Goal: Transaction & Acquisition: Book appointment/travel/reservation

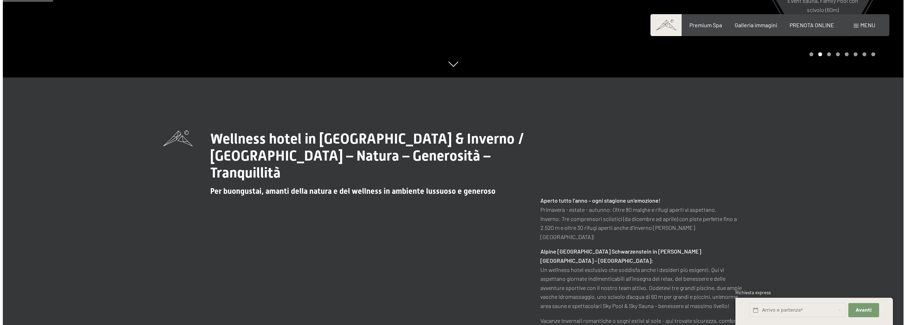
scroll to position [35, 0]
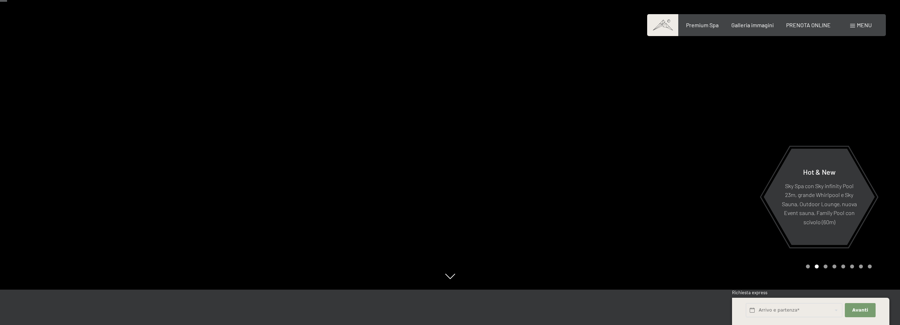
click at [859, 24] on span "Menu" at bounding box center [864, 25] width 15 height 7
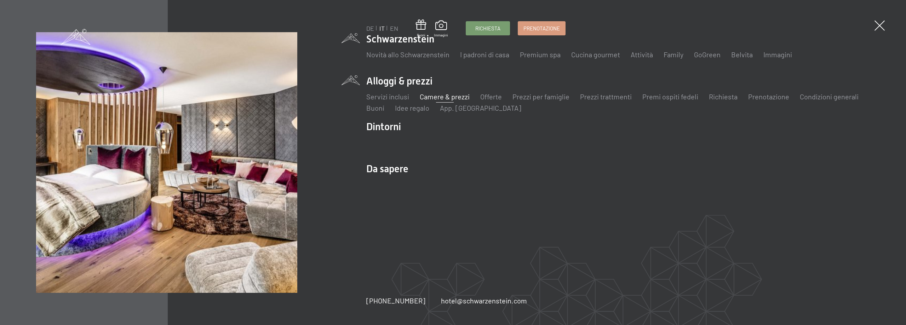
click at [458, 97] on link "Camere & prezzi" at bounding box center [445, 96] width 50 height 8
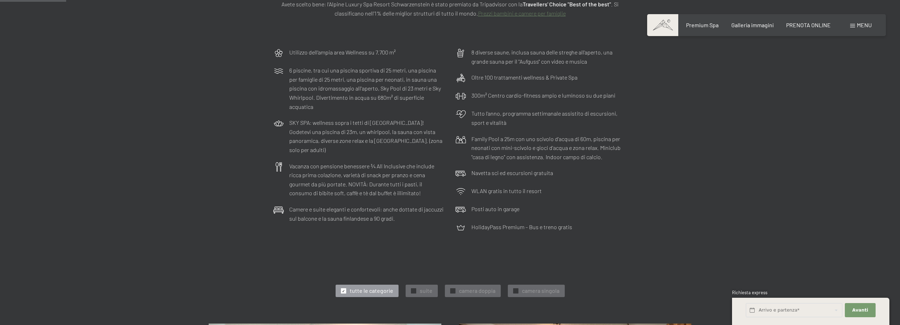
scroll to position [177, 0]
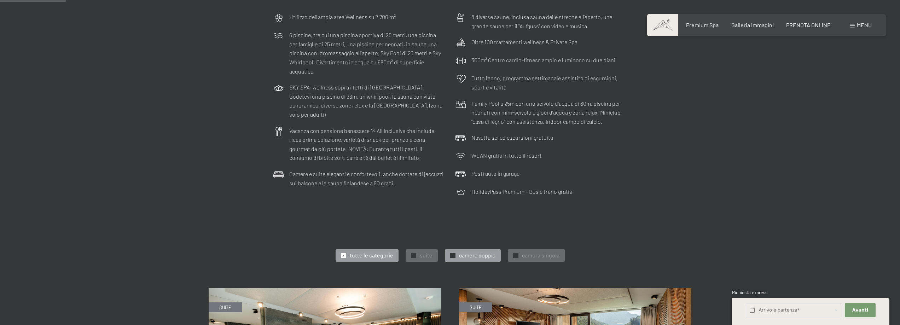
click at [489, 256] on span "camera doppia" at bounding box center [477, 256] width 36 height 8
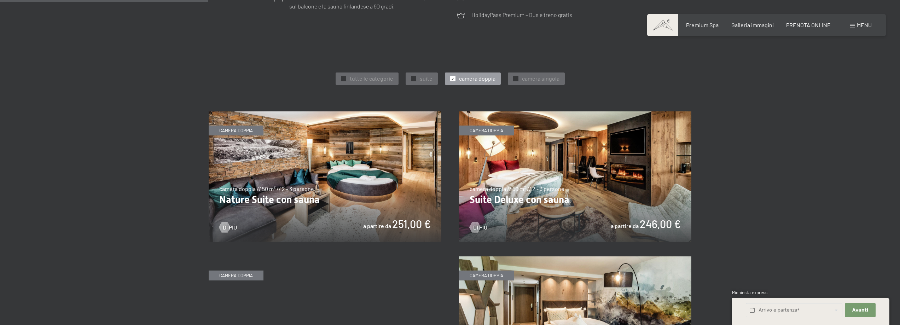
scroll to position [531, 0]
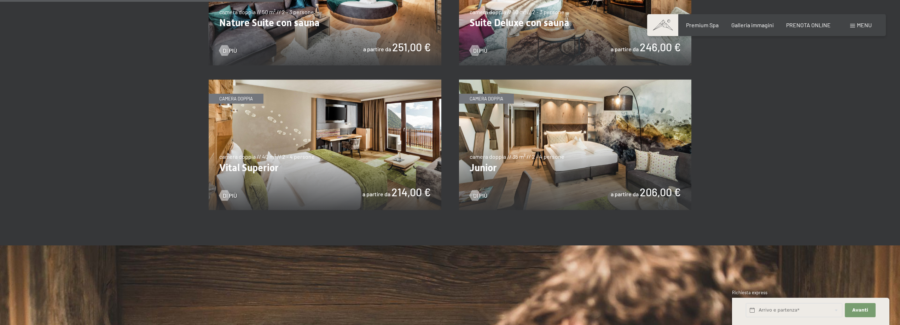
click at [600, 157] on img at bounding box center [575, 145] width 233 height 131
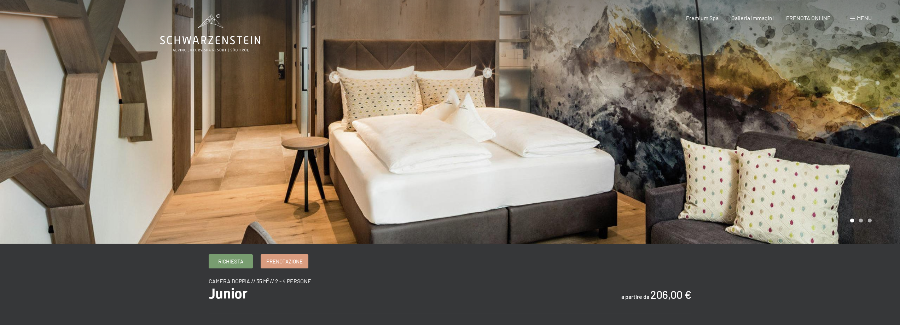
click at [628, 164] on div at bounding box center [675, 122] width 450 height 244
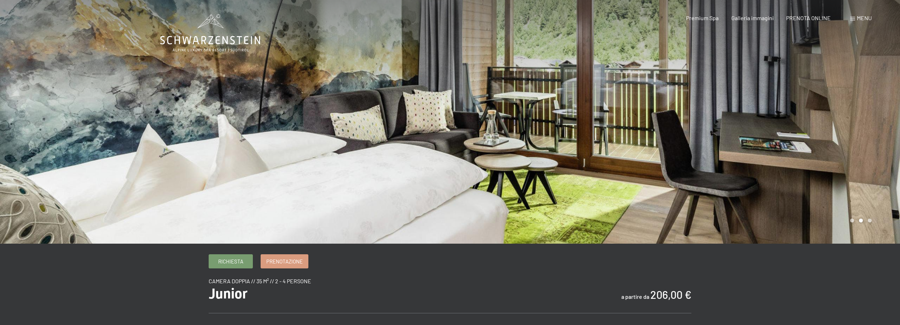
click at [631, 173] on div at bounding box center [675, 122] width 450 height 244
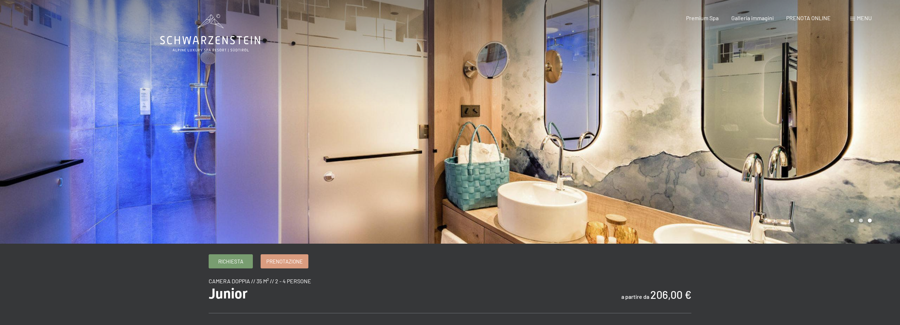
click at [631, 173] on div at bounding box center [675, 122] width 450 height 244
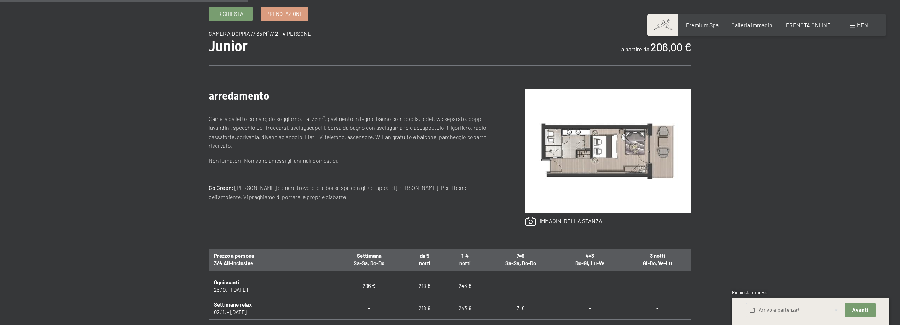
scroll to position [35, 0]
click at [540, 221] on link at bounding box center [563, 221] width 77 height 9
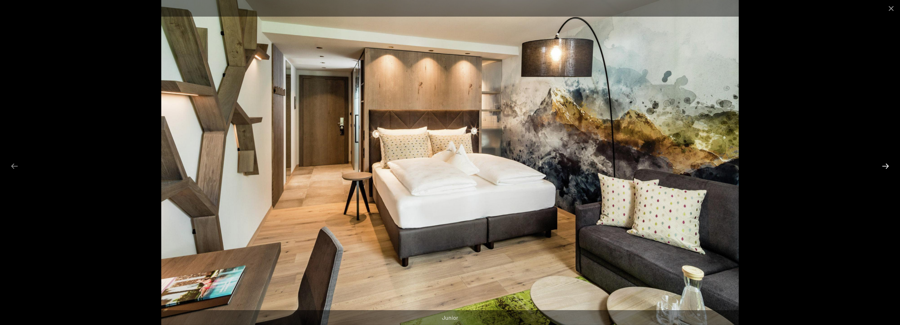
click at [885, 165] on button "Next slide" at bounding box center [885, 166] width 15 height 14
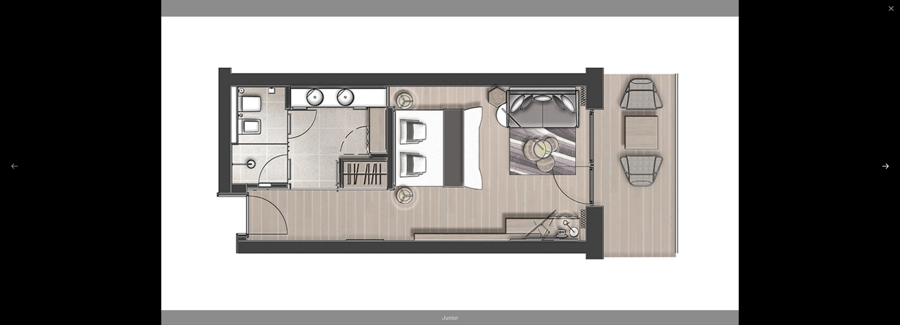
click at [885, 165] on button "Next slide" at bounding box center [885, 166] width 15 height 14
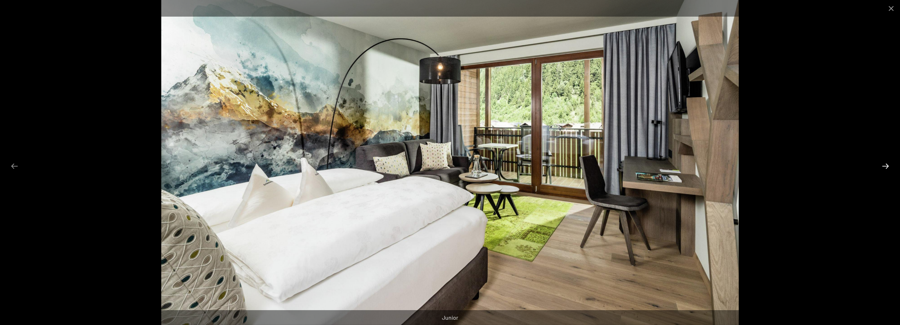
click at [885, 165] on button "Next slide" at bounding box center [885, 166] width 15 height 14
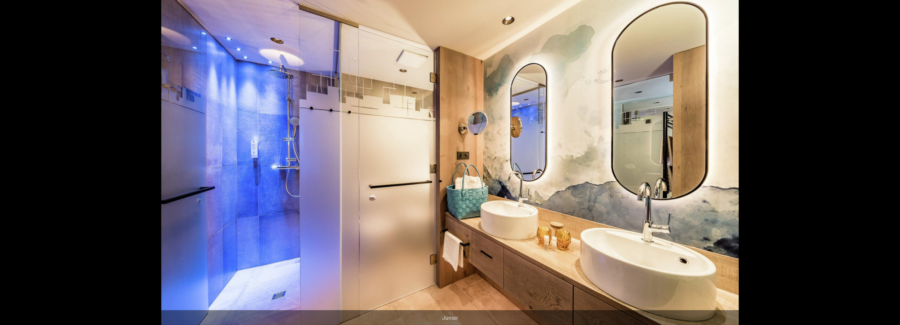
click at [884, 165] on button "Next slide" at bounding box center [889, 166] width 15 height 14
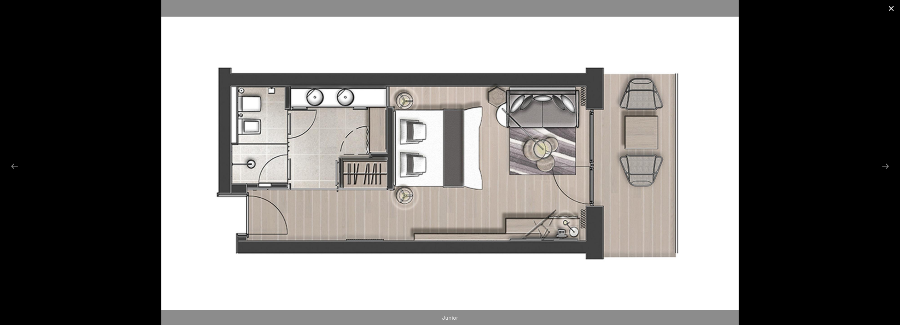
click at [892, 11] on button "Close gallery" at bounding box center [892, 8] width 18 height 17
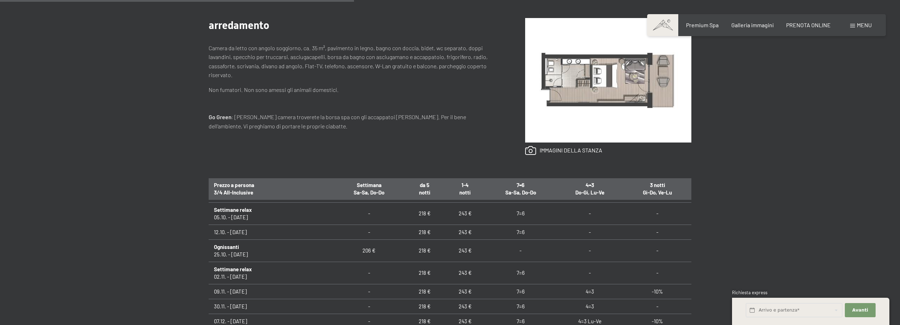
scroll to position [389, 0]
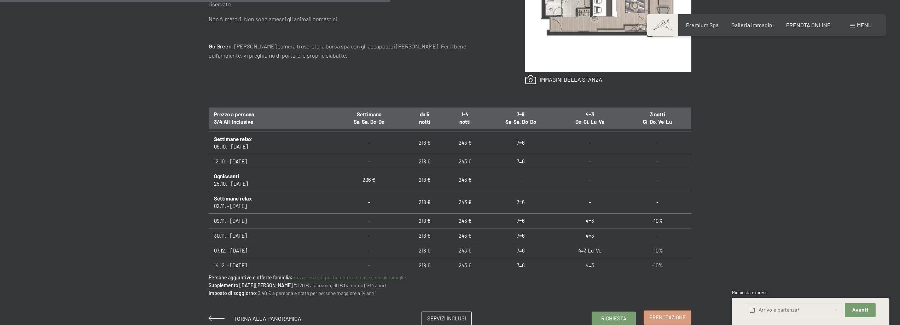
click at [664, 316] on span "Prenotazione" at bounding box center [667, 317] width 36 height 7
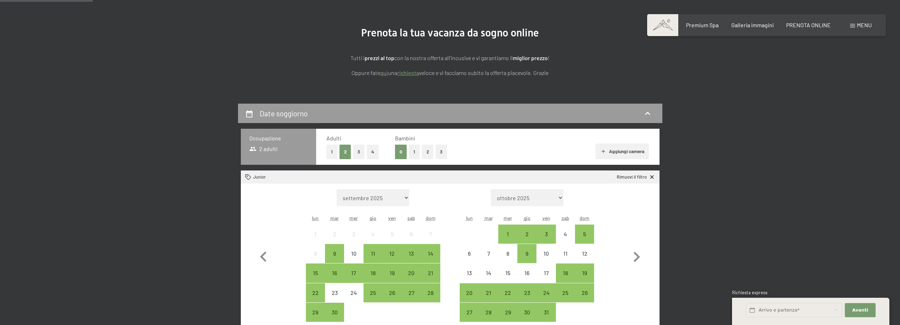
scroll to position [106, 0]
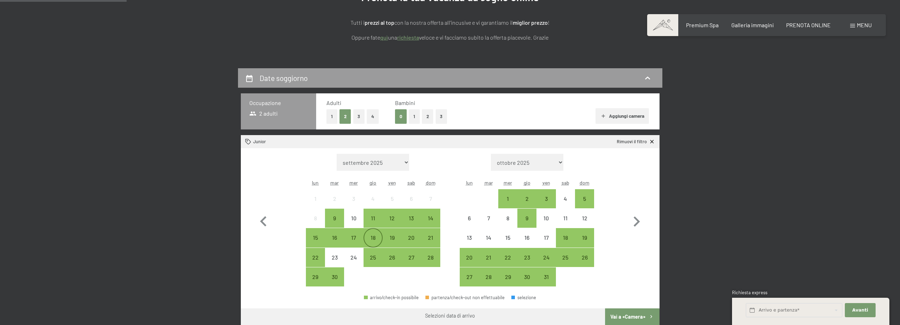
click at [371, 238] on div "18" at bounding box center [373, 244] width 18 height 18
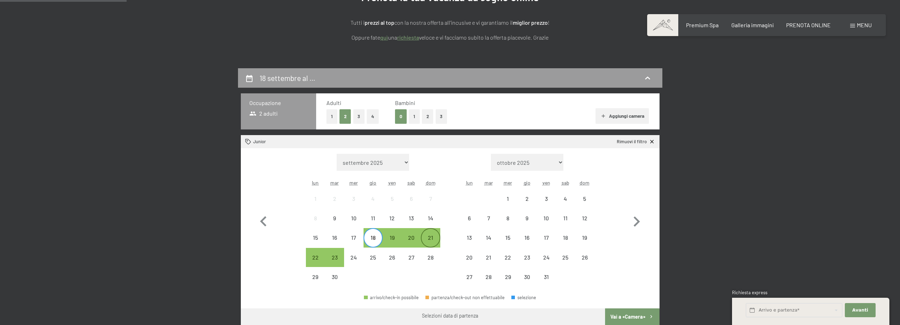
click at [433, 238] on div "21" at bounding box center [431, 244] width 18 height 18
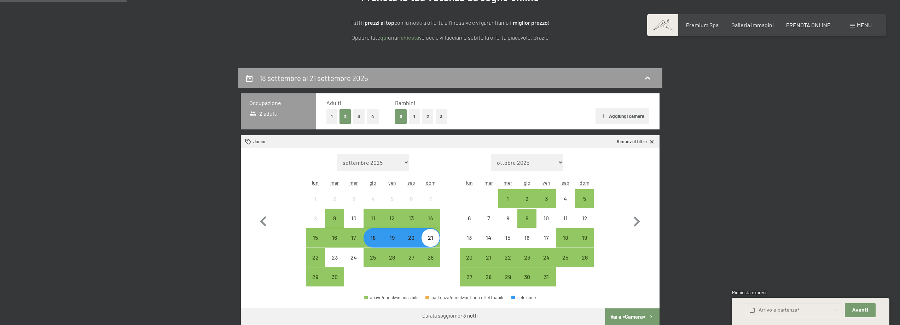
scroll to position [177, 0]
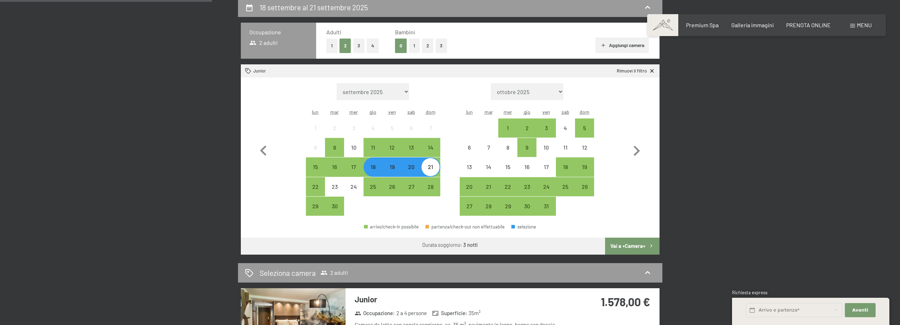
click at [635, 247] on button "Vai a «Camera»" at bounding box center [632, 246] width 54 height 17
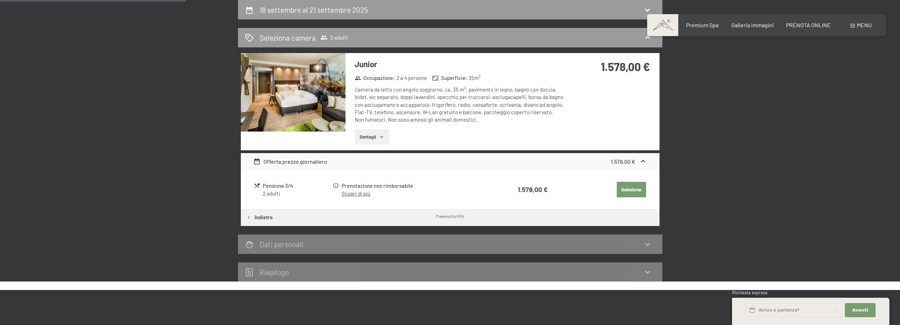
scroll to position [68, 0]
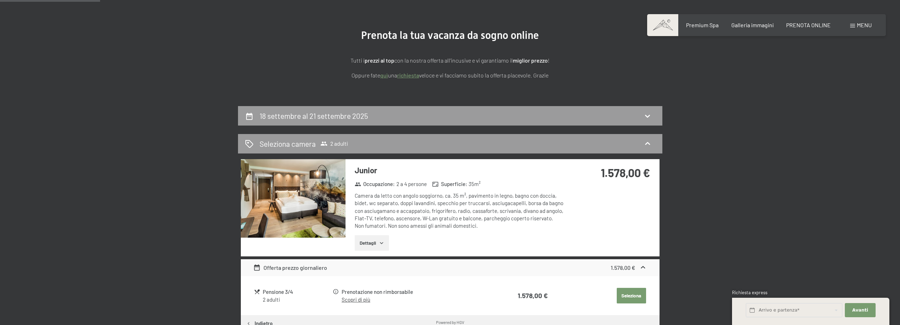
click at [371, 244] on button "Dettagli" at bounding box center [372, 243] width 34 height 16
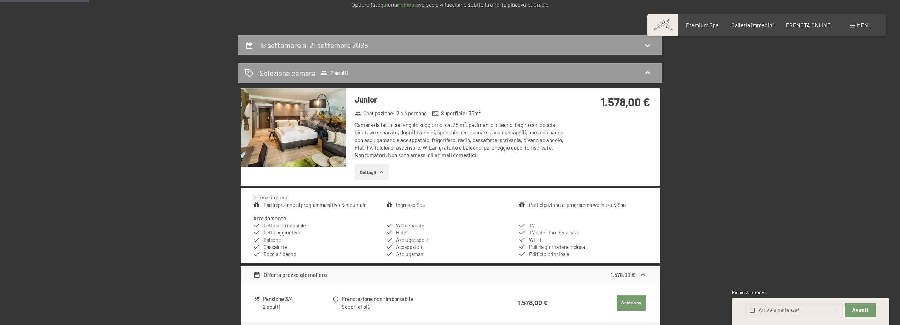
scroll to position [0, 0]
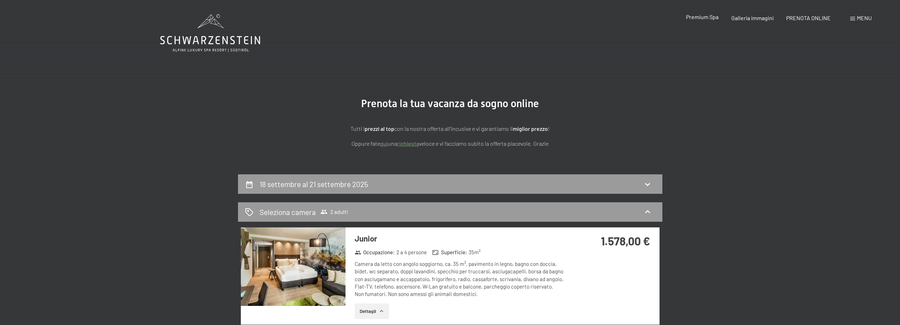
click at [701, 18] on span "Premium Spa" at bounding box center [702, 16] width 33 height 7
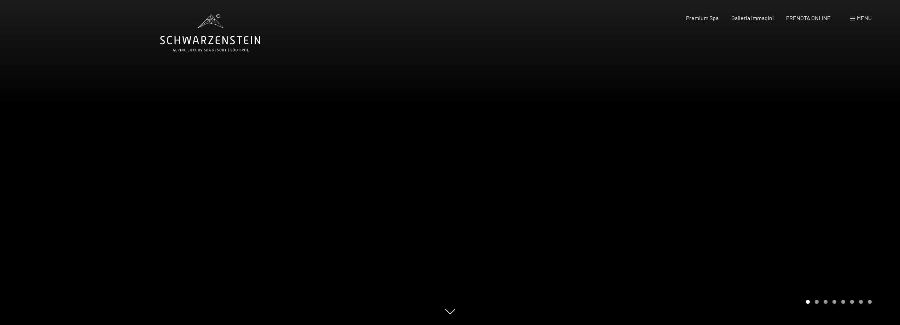
click at [815, 195] on div at bounding box center [675, 162] width 450 height 325
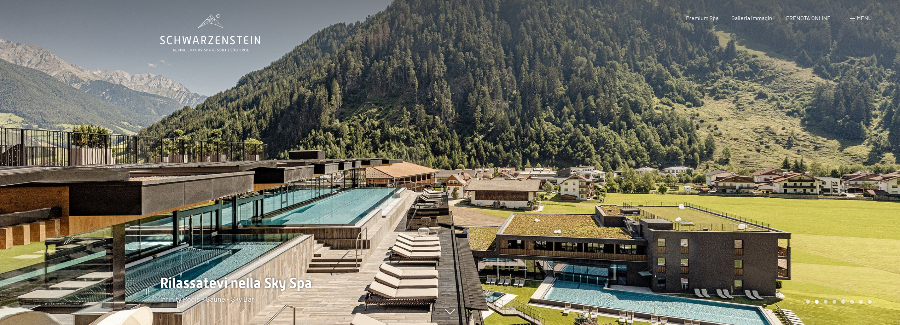
click at [815, 195] on div at bounding box center [675, 162] width 450 height 325
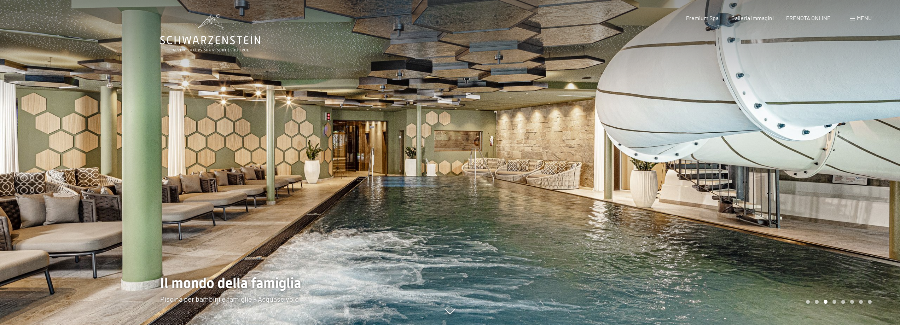
click at [815, 195] on div at bounding box center [675, 162] width 450 height 325
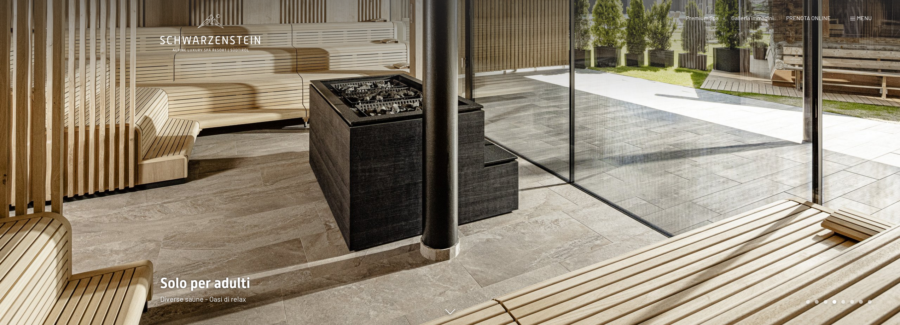
click at [815, 195] on div at bounding box center [675, 162] width 450 height 325
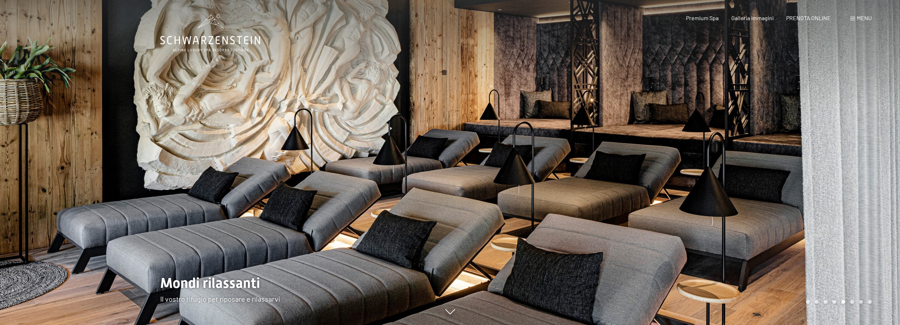
click at [815, 195] on div at bounding box center [675, 162] width 450 height 325
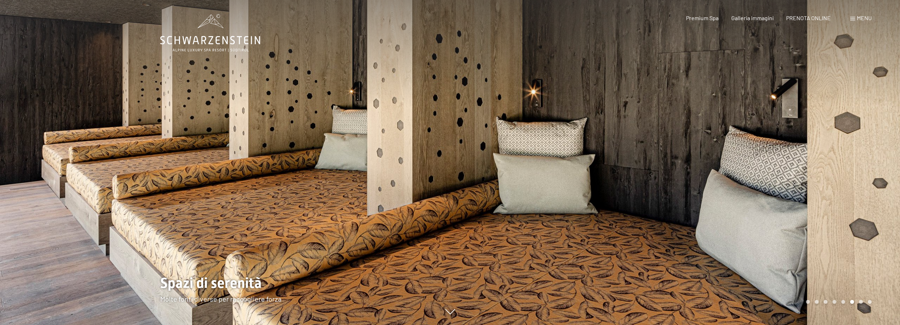
click at [815, 195] on div at bounding box center [675, 162] width 450 height 325
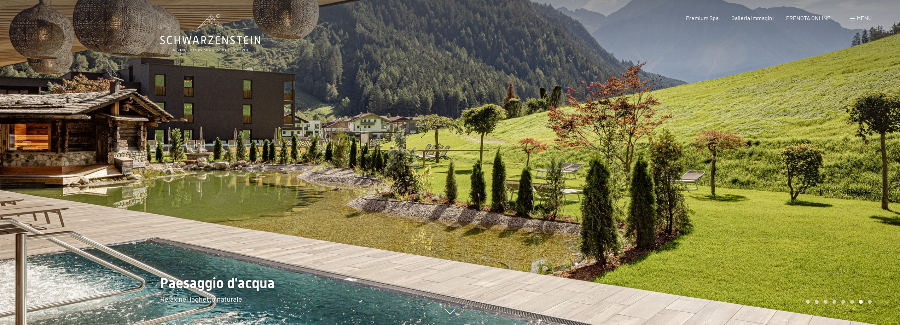
click at [760, 193] on div at bounding box center [675, 162] width 450 height 325
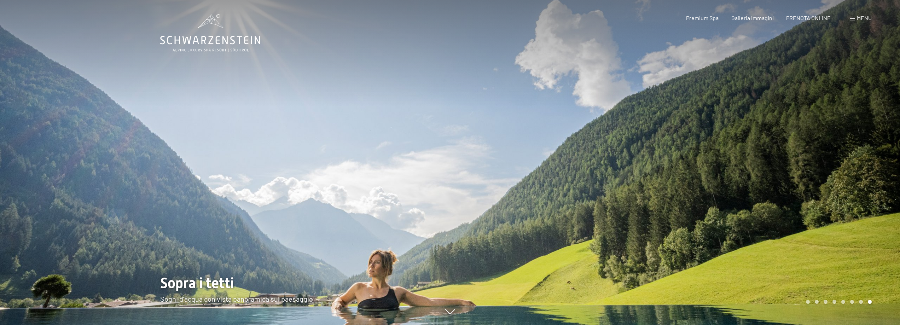
click at [760, 193] on div at bounding box center [675, 162] width 450 height 325
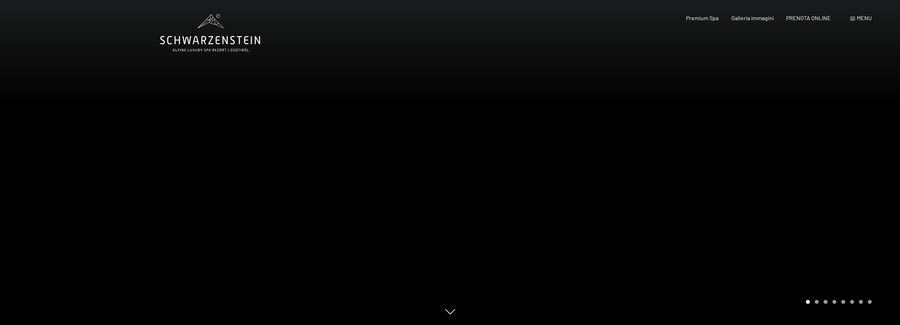
click at [760, 193] on div at bounding box center [675, 162] width 450 height 325
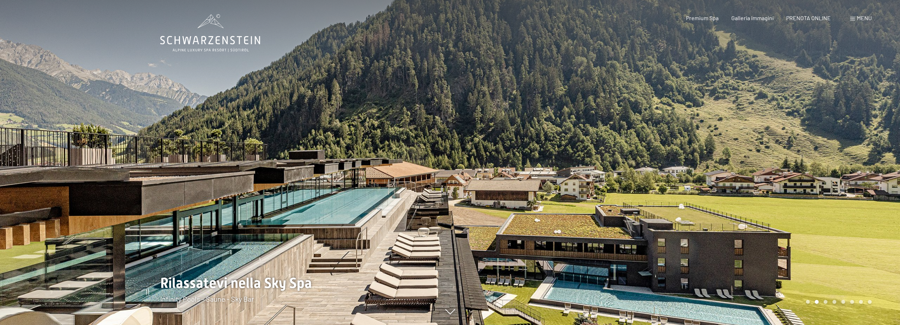
click at [760, 193] on div at bounding box center [675, 162] width 450 height 325
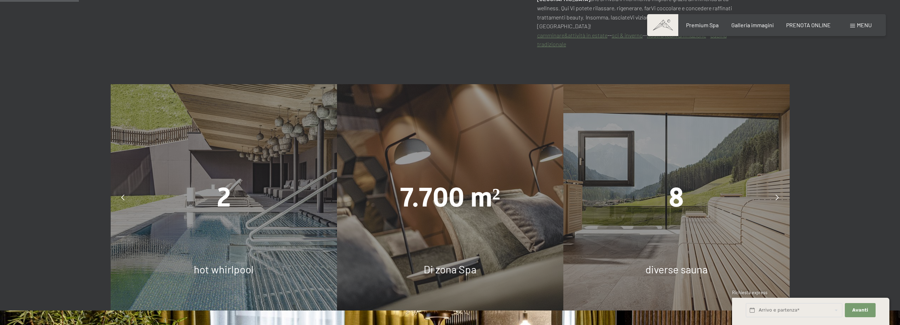
scroll to position [495, 0]
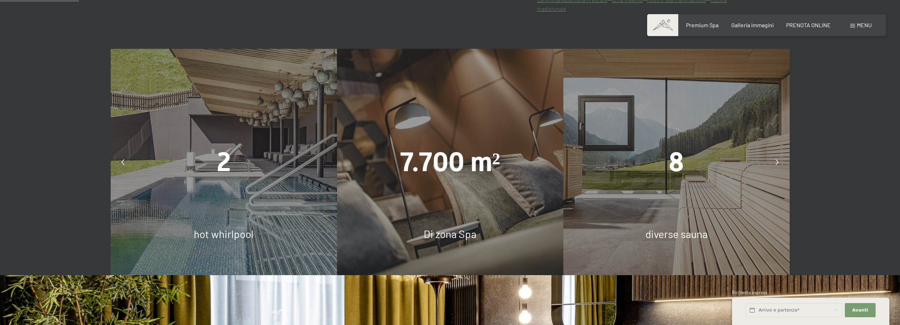
click at [230, 162] on span "2" at bounding box center [224, 161] width 14 height 31
click at [219, 230] on span "hot whirlpool" at bounding box center [224, 233] width 60 height 13
click at [213, 150] on div "2" at bounding box center [224, 161] width 226 height 37
click at [123, 159] on icon at bounding box center [122, 162] width 3 height 6
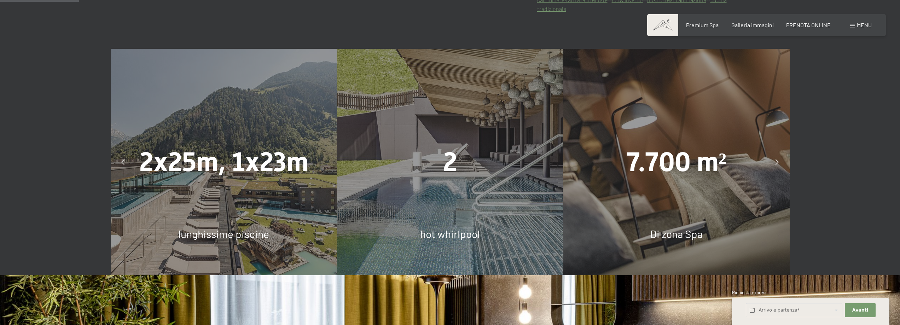
click at [123, 159] on icon at bounding box center [122, 162] width 3 height 6
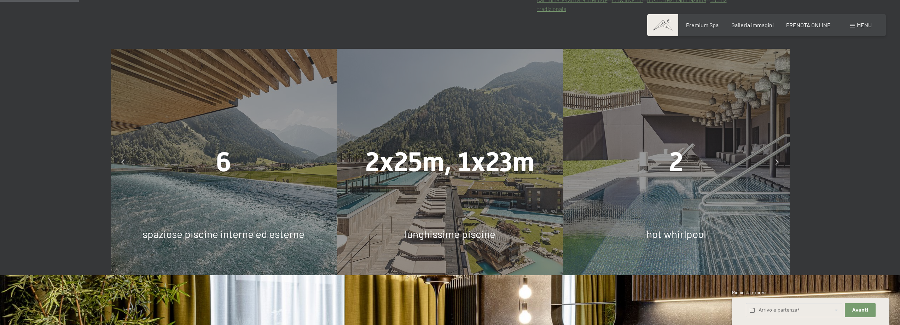
click at [123, 159] on icon at bounding box center [122, 162] width 3 height 6
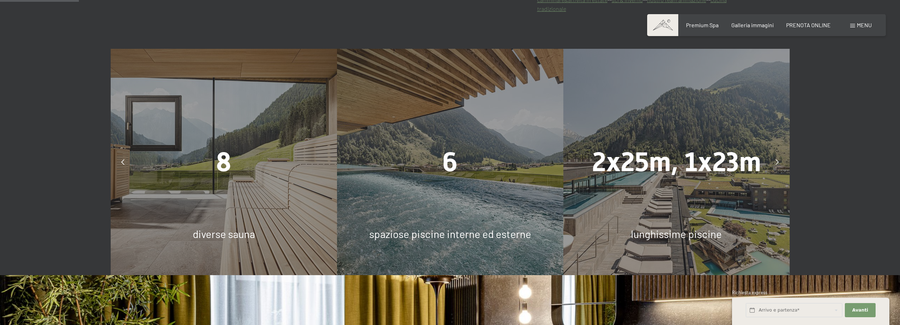
click at [123, 159] on icon at bounding box center [122, 162] width 3 height 6
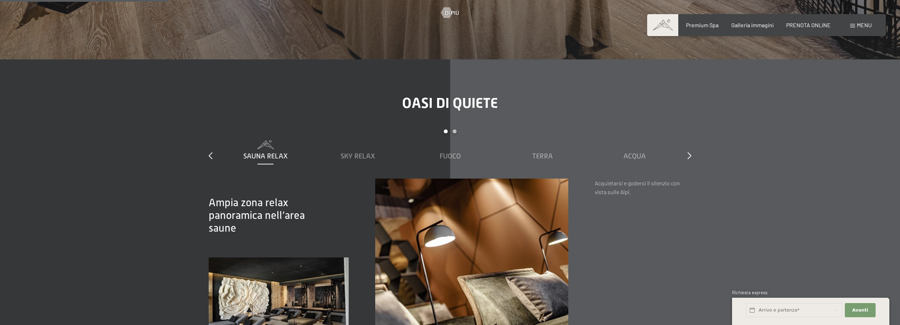
scroll to position [1061, 0]
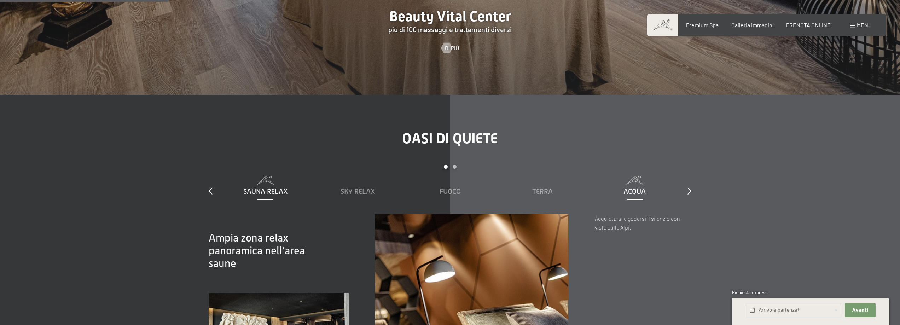
click at [640, 187] on span "Acqua" at bounding box center [635, 191] width 22 height 8
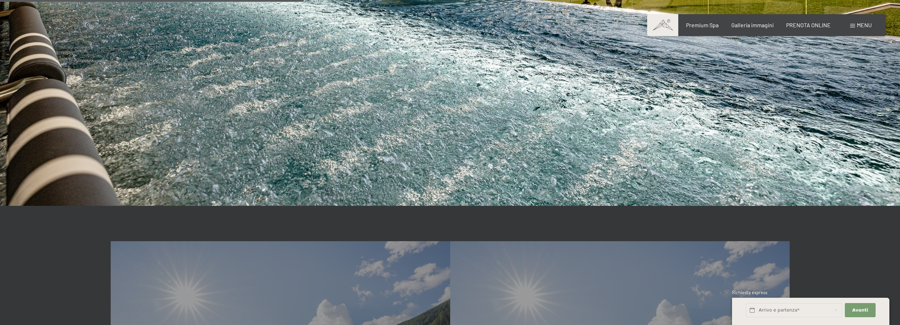
scroll to position [2016, 0]
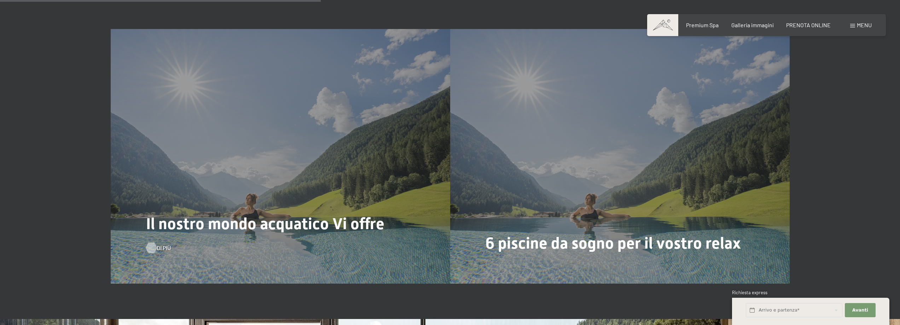
click at [149, 242] on div at bounding box center [151, 247] width 6 height 11
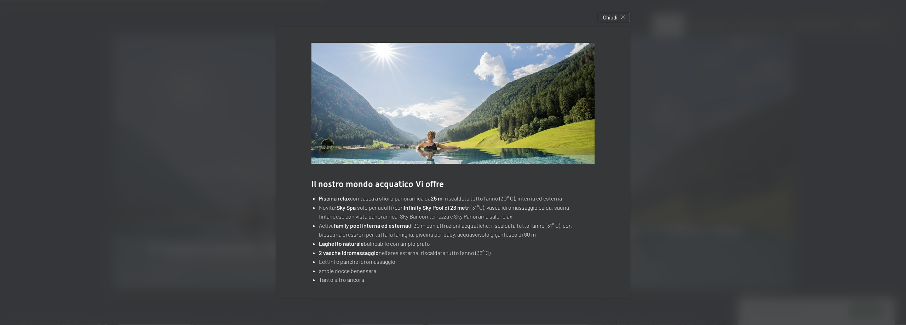
drag, startPoint x: 623, startPoint y: 16, endPoint x: 643, endPoint y: 32, distance: 24.9
click at [624, 16] on icon at bounding box center [623, 18] width 4 height 4
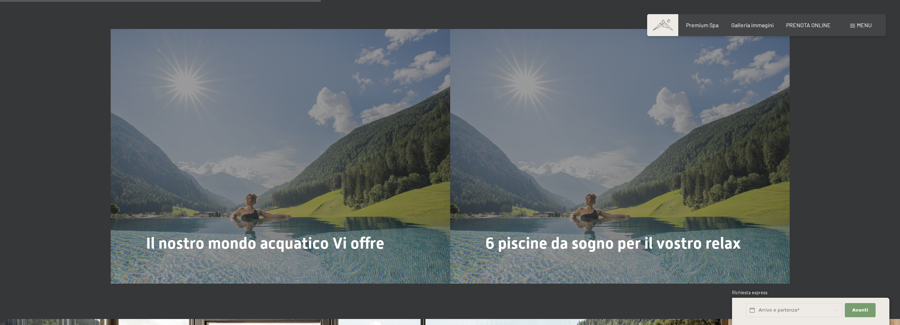
scroll to position [1804, 0]
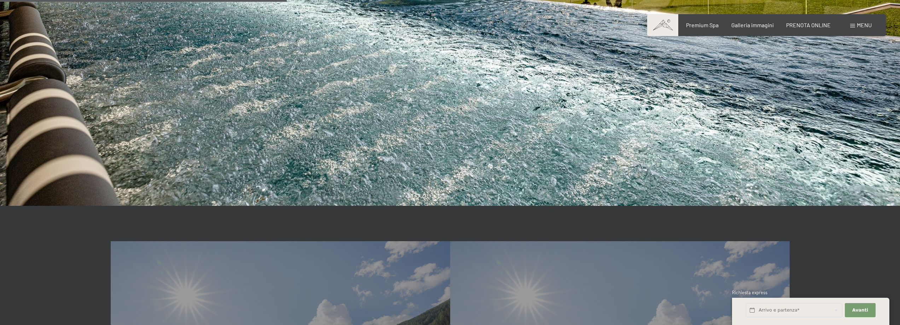
click at [857, 22] on span "Menu" at bounding box center [864, 25] width 15 height 7
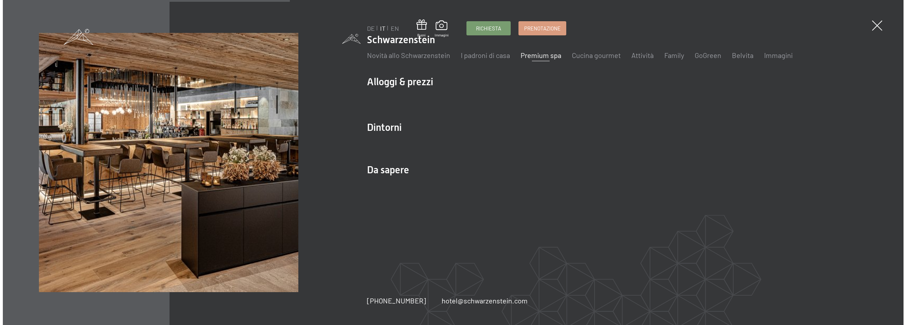
scroll to position [1806, 0]
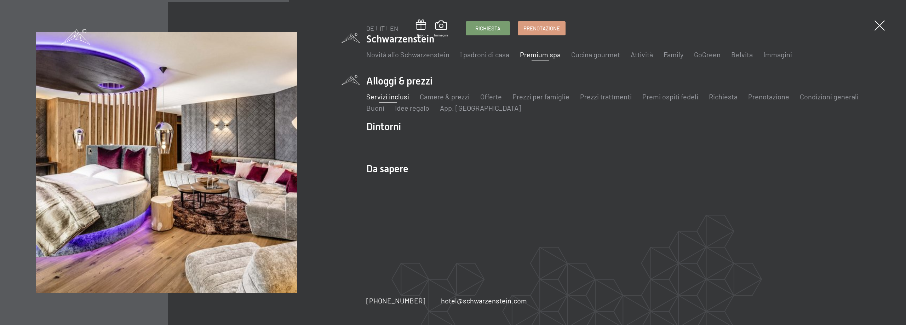
click at [397, 100] on link "Servizi inclusi" at bounding box center [387, 96] width 43 height 8
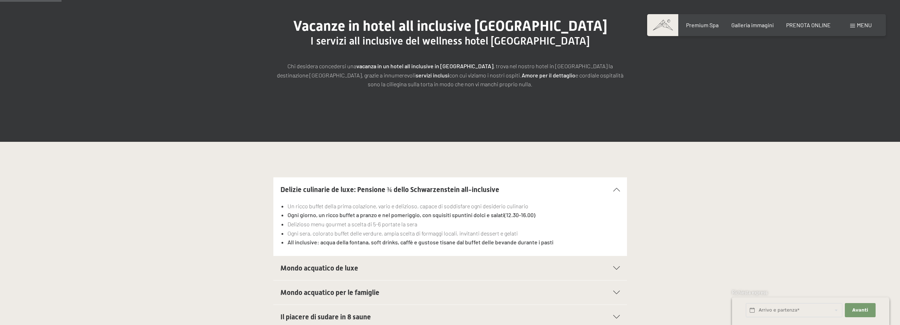
scroll to position [177, 0]
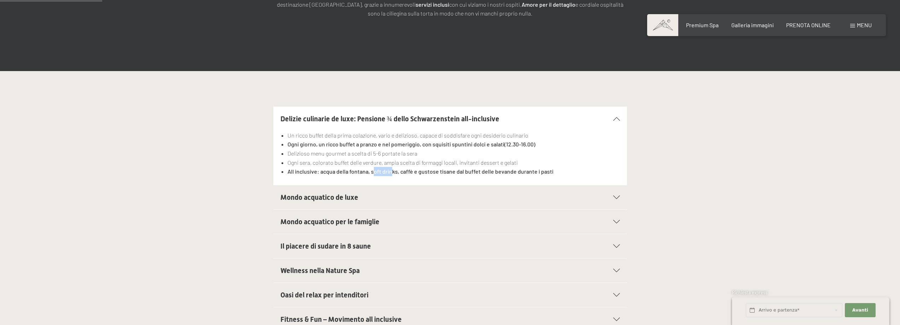
drag, startPoint x: 372, startPoint y: 172, endPoint x: 391, endPoint y: 172, distance: 18.4
click at [391, 172] on strong "All inclusive: acqua della fontana, soft drinks, caffè e gustose tisane dal buf…" at bounding box center [421, 171] width 266 height 7
click at [378, 190] on div "Mondo acquatico de luxe" at bounding box center [451, 197] width 340 height 24
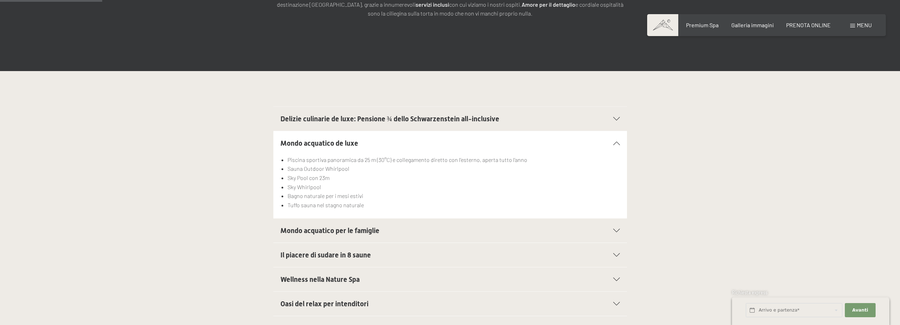
click at [433, 120] on span "Delizie culinarie de luxe: Pensione ¾ dello Schwarzenstein all-inclusive" at bounding box center [390, 119] width 219 height 8
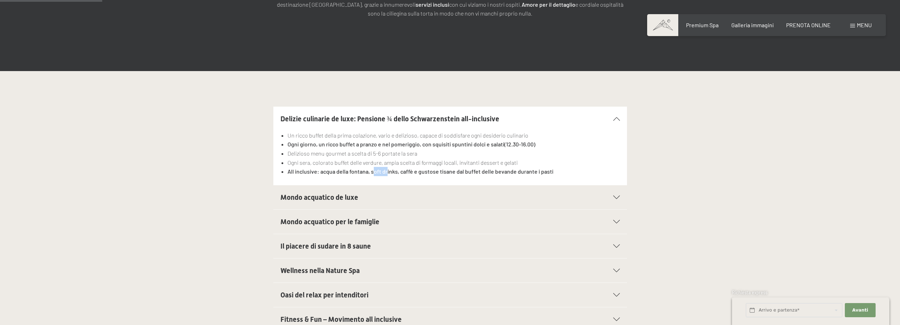
drag, startPoint x: 372, startPoint y: 173, endPoint x: 387, endPoint y: 173, distance: 14.9
click at [387, 173] on strong "All inclusive: acqua della fontana, soft drinks, caffè e gustose tisane dal buf…" at bounding box center [421, 171] width 266 height 7
click at [383, 177] on div "Un ricco buffet della prima colazione, vario e delizioso, capace di soddisfare …" at bounding box center [451, 158] width 340 height 54
drag, startPoint x: 371, startPoint y: 173, endPoint x: 397, endPoint y: 171, distance: 25.9
click at [397, 171] on strong "All inclusive: acqua della fontana, soft drinks, caffè e gustose tisane dal buf…" at bounding box center [421, 171] width 266 height 7
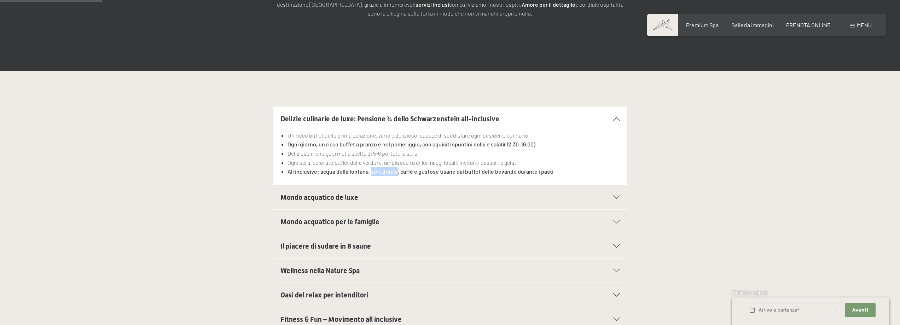
copy strong "soft drinks"
